Goal: Task Accomplishment & Management: Manage account settings

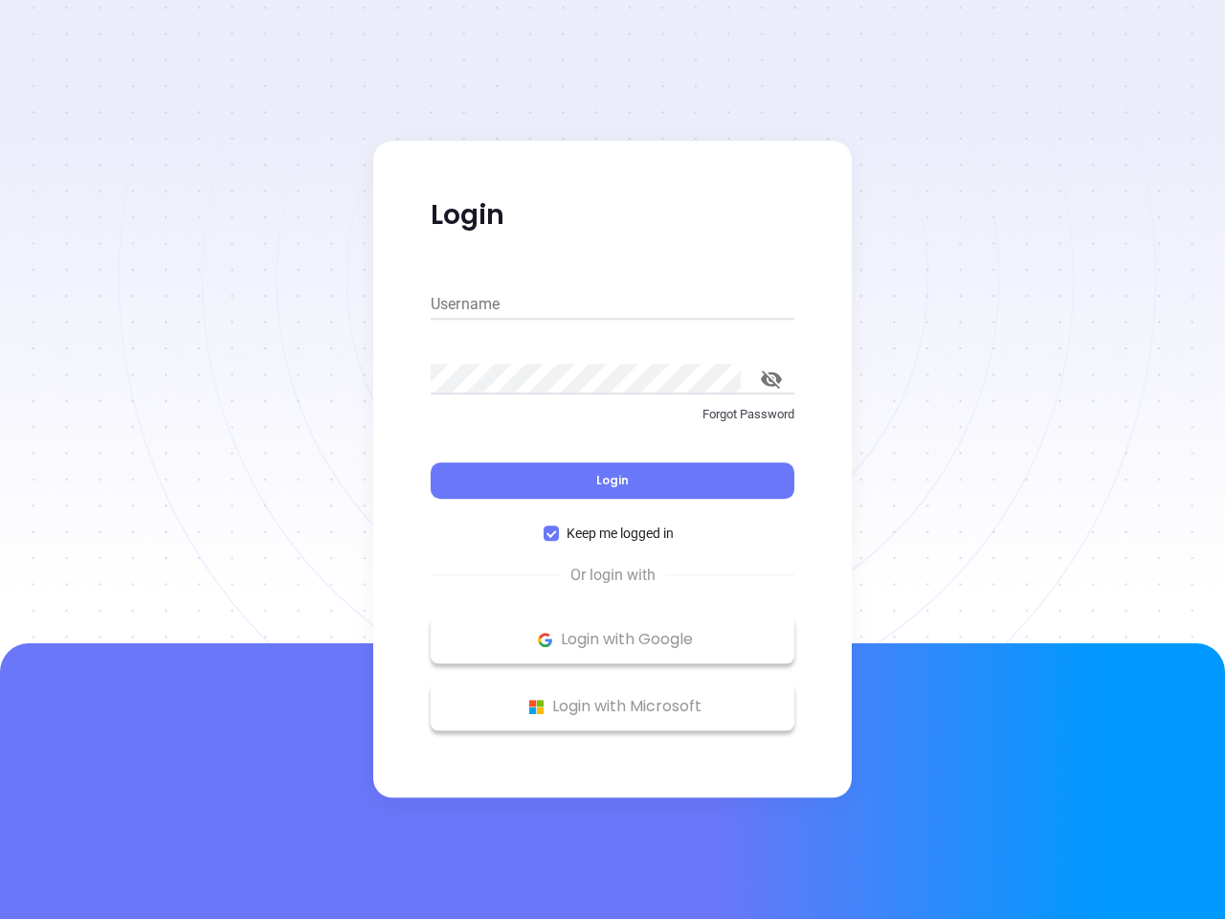
click at [613, 460] on div "Login" at bounding box center [613, 468] width 364 height 59
click at [613, 304] on input "Username" at bounding box center [613, 304] width 364 height 31
click at [772, 379] on icon "toggle password visibility" at bounding box center [771, 379] width 21 height 18
click at [613, 481] on span "Login" at bounding box center [612, 480] width 33 height 16
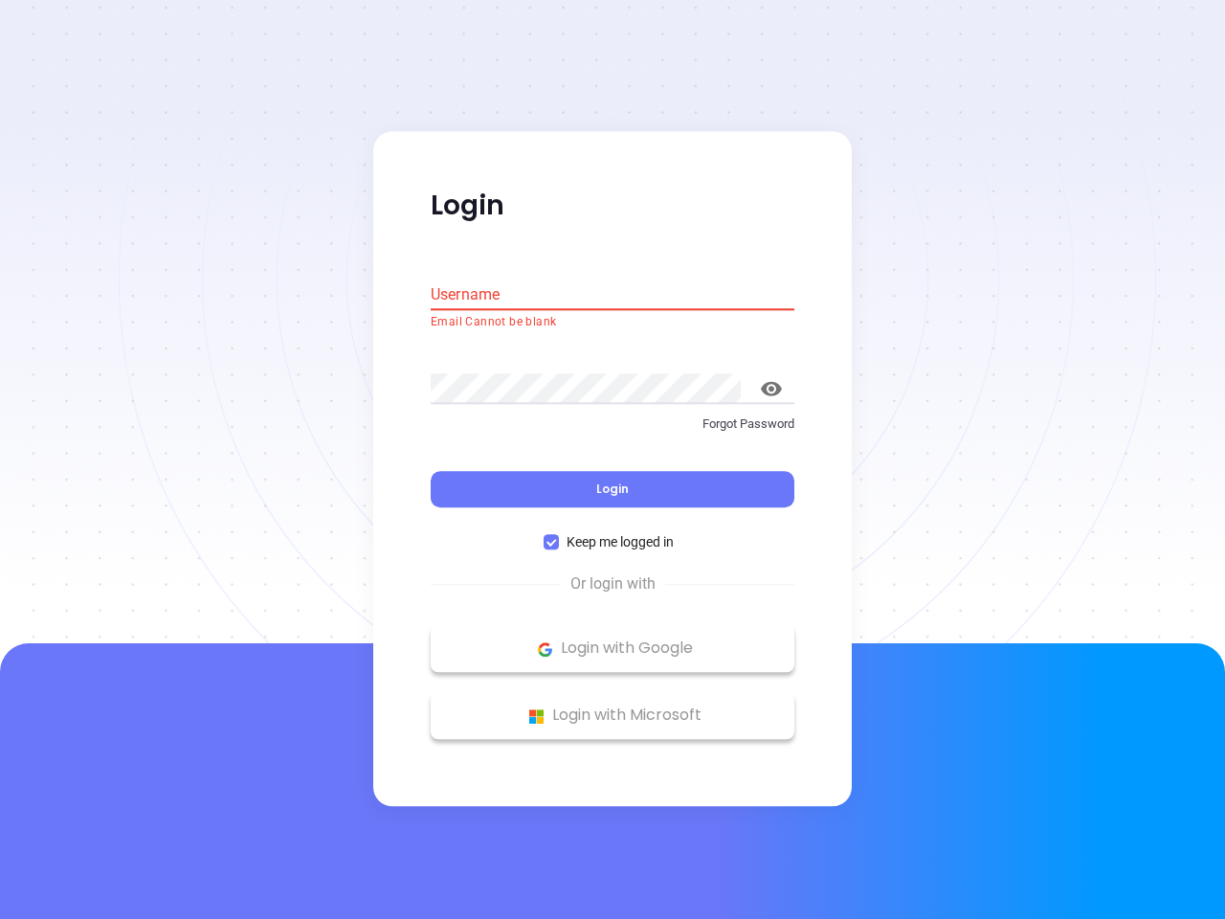
click at [613, 533] on span "Keep me logged in" at bounding box center [620, 542] width 123 height 21
click at [559, 535] on input "Keep me logged in" at bounding box center [551, 542] width 15 height 15
checkbox input "false"
click at [613, 639] on p "Login with Google" at bounding box center [612, 649] width 345 height 29
click at [613, 706] on p "Login with Microsoft" at bounding box center [612, 716] width 345 height 29
